Goal: Task Accomplishment & Management: Use online tool/utility

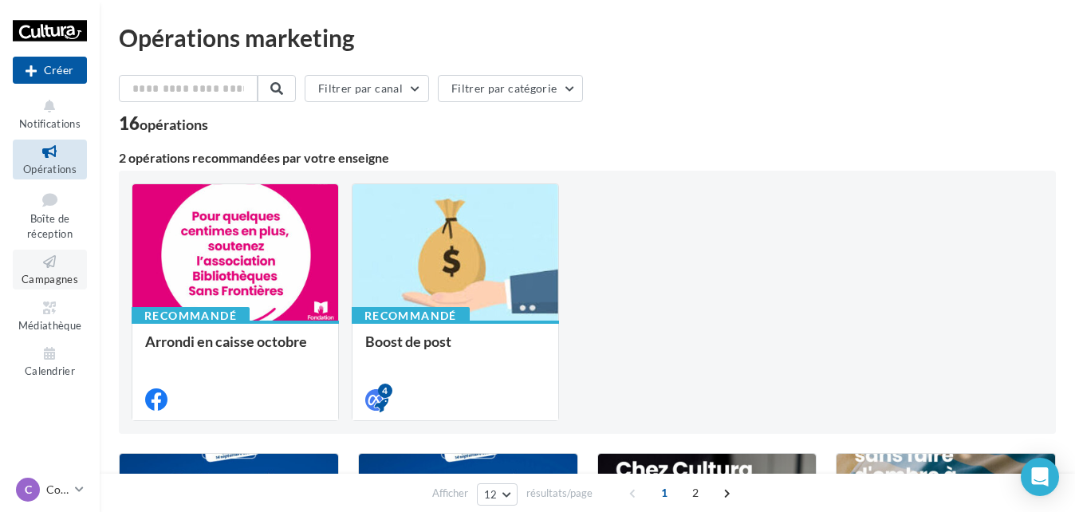
click at [51, 273] on span "Campagnes" at bounding box center [50, 279] width 57 height 13
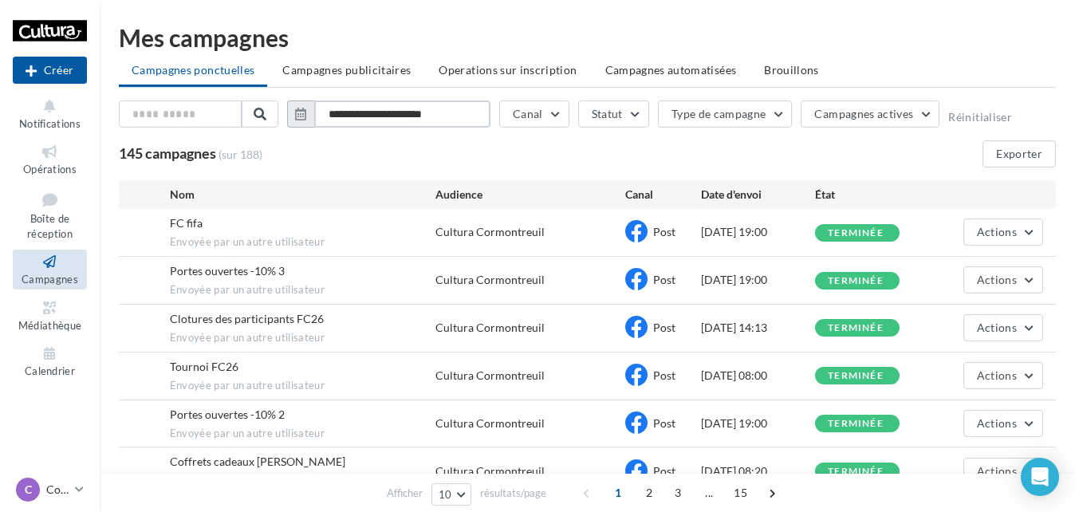
click at [423, 114] on input "**********" at bounding box center [402, 113] width 176 height 27
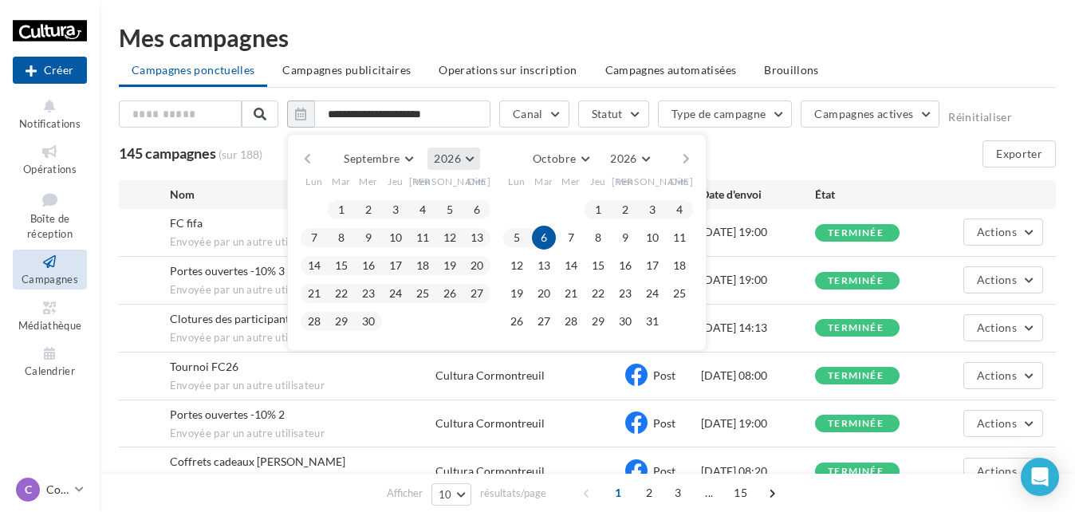
click at [449, 159] on span "2026" at bounding box center [447, 159] width 26 height 14
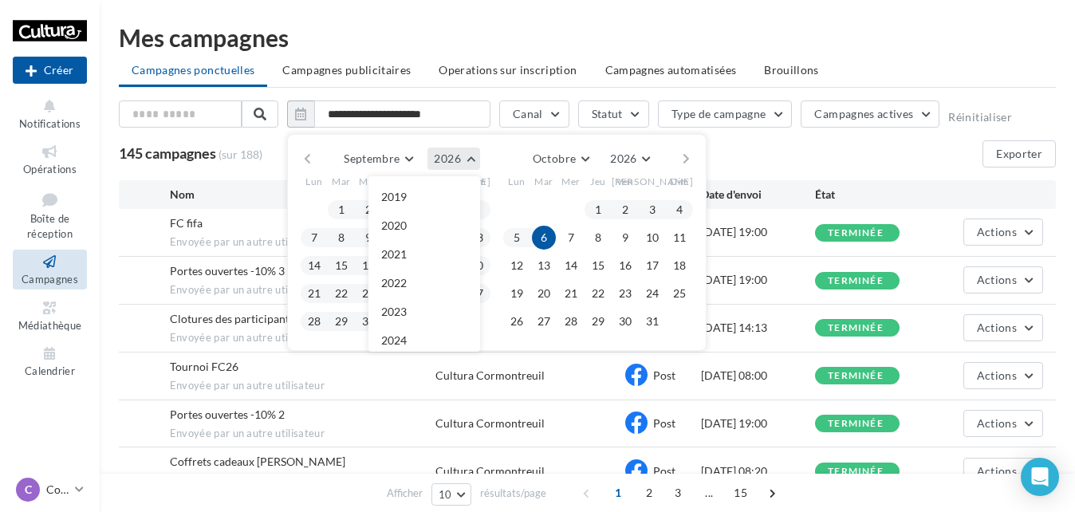
scroll to position [172, 0]
click at [437, 196] on button "2025" at bounding box center [424, 197] width 112 height 29
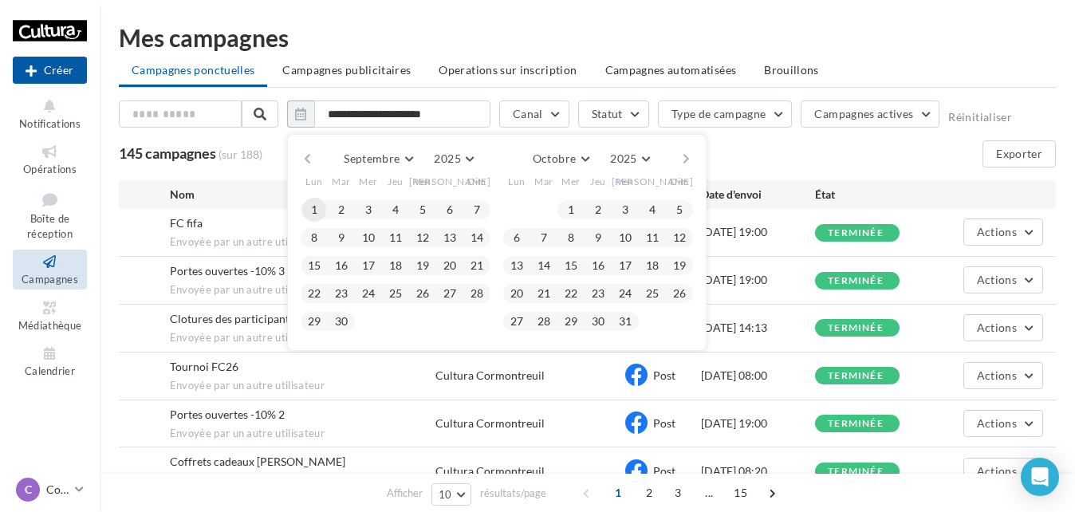
click at [318, 211] on button "1" at bounding box center [314, 210] width 24 height 24
click at [346, 316] on button "30" at bounding box center [341, 321] width 24 height 24
type input "**********"
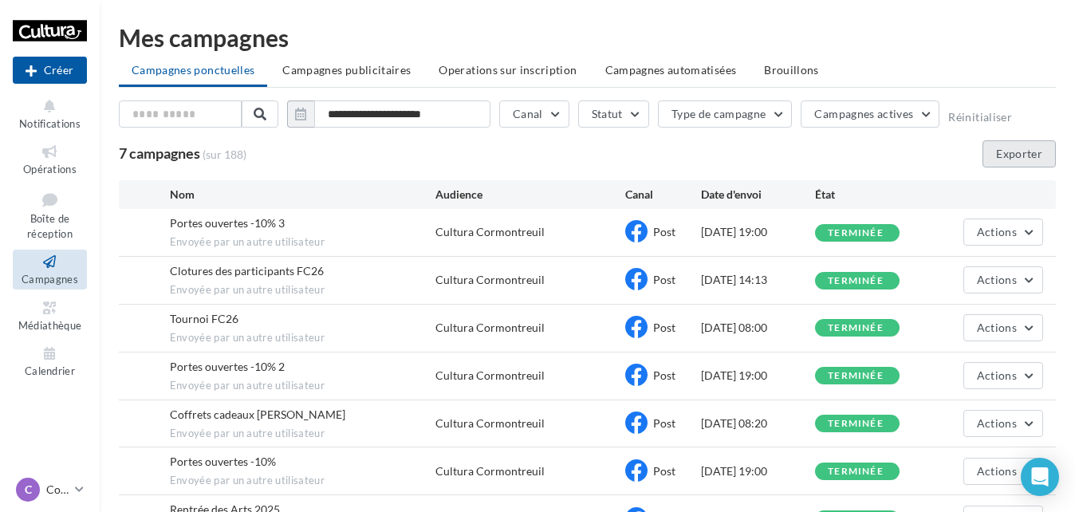
click at [1030, 149] on button "Exporter" at bounding box center [1018, 153] width 73 height 27
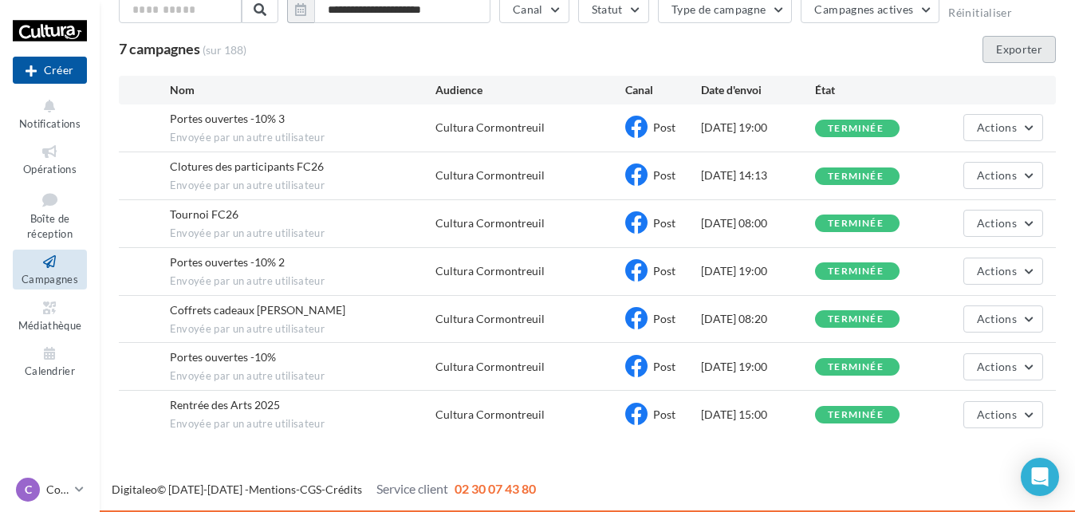
scroll to position [105, 0]
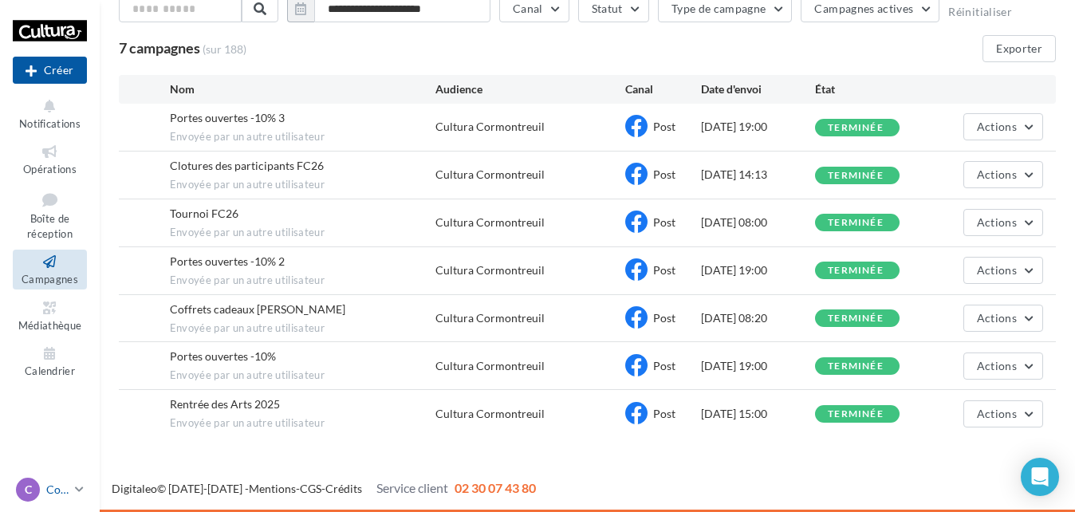
click at [56, 491] on p "Cormontreuil" at bounding box center [57, 490] width 22 height 16
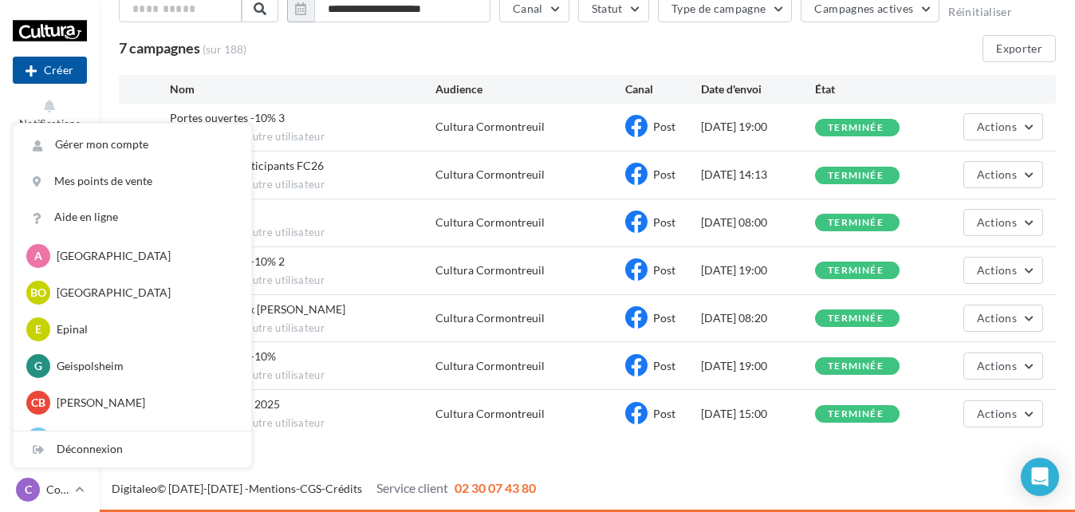
scroll to position [80, 0]
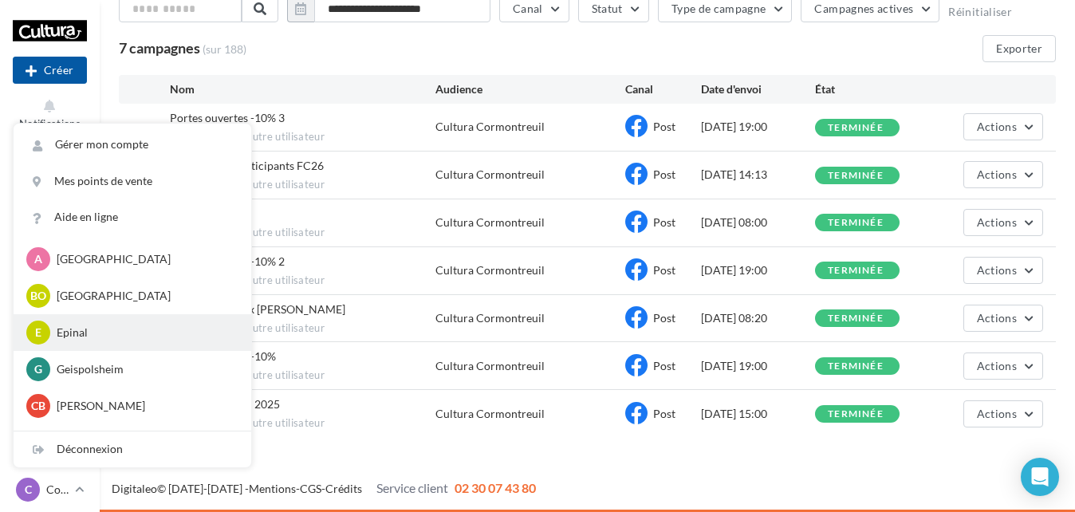
click at [71, 337] on p "Epinal" at bounding box center [144, 333] width 175 height 16
